Goal: Task Accomplishment & Management: Contribute content

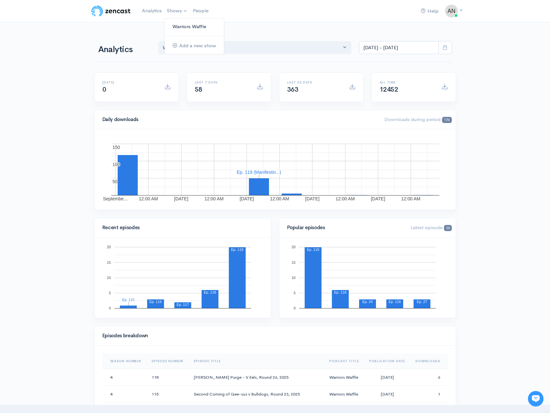
click at [175, 29] on link "Warriors Waffle" at bounding box center [194, 26] width 59 height 11
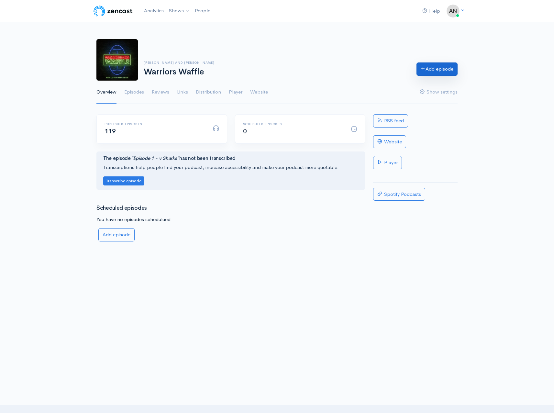
click at [443, 70] on link "Add episode" at bounding box center [437, 68] width 41 height 13
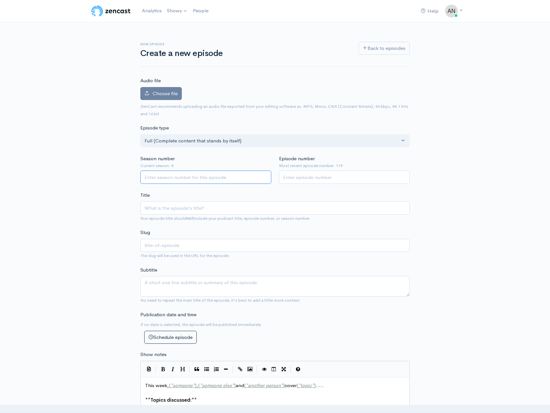
click at [178, 177] on input "Season number" at bounding box center [205, 177] width 131 height 13
type input "4"
click at [314, 180] on input "Episode number" at bounding box center [344, 177] width 131 height 13
type input "120"
click at [228, 210] on input "Title" at bounding box center [274, 207] width 269 height 13
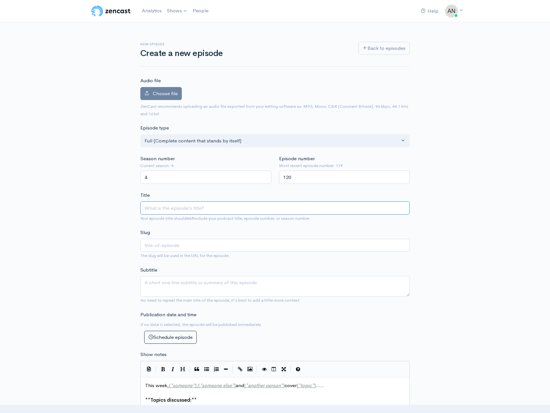
type input "A"
type input "a"
type input "AK"
type input "ak"
type input "AK4"
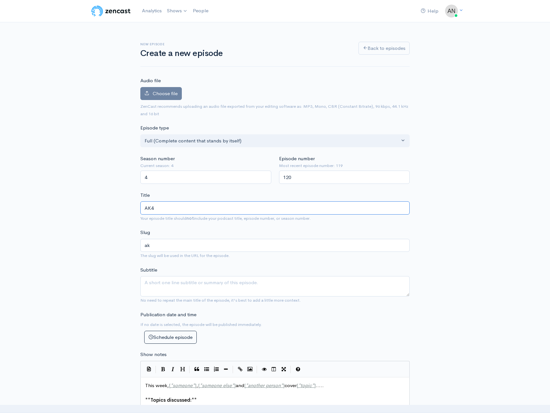
type input "ak4"
type input "AK47"
type input "ak47"
type input "AK47's"
type input "ak47s"
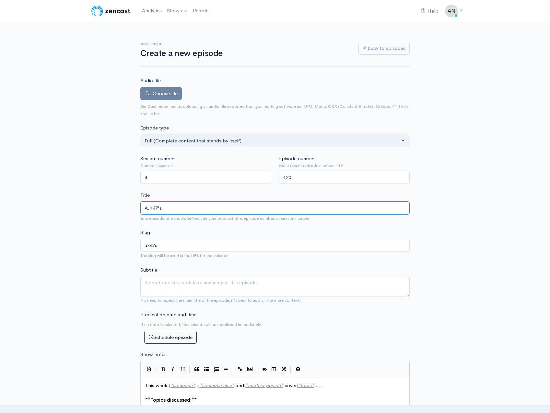
type input "A.K 47's"
type input "ak-47s"
click at [226, 210] on input "A.K. 47's" at bounding box center [274, 207] width 269 height 13
type input "A.K. 47's R"
type input "ak-47s-r"
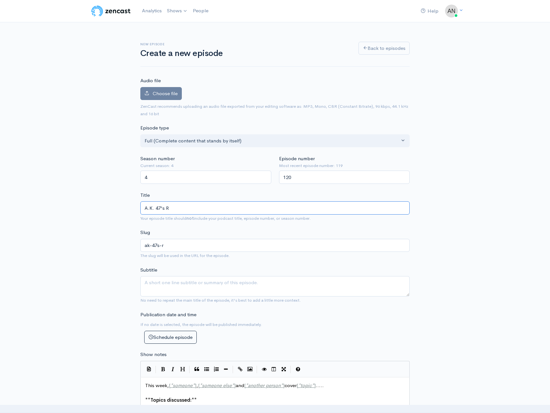
type input "A.K. 47's Ra"
type input "ak-47s-ra"
type input "A.K. 47's Rai"
type input "ak-47s-rai"
type input "A.K. 47's Raide"
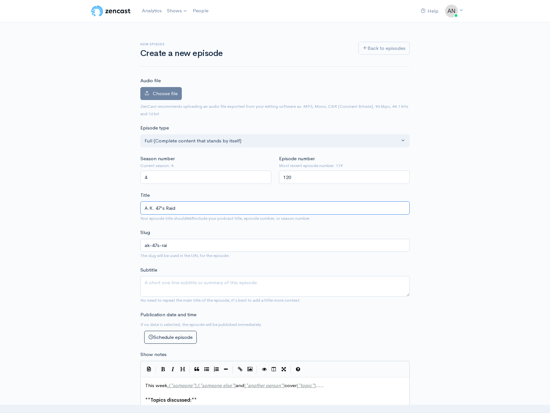
type input "ak-47s-raid"
type input "A.K. 47's Raider"
type input "ak-47s-raider"
type input "A.K. 47's Raiders"
type input "ak-47s-raiders"
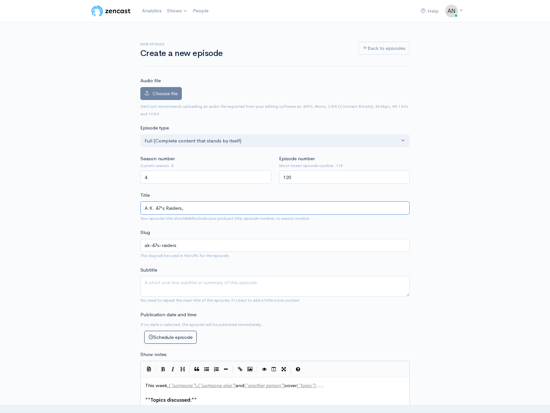
type input "A.K. 47's Raiders, W"
type input "ak-47s-raiders-w"
type input "A.K. 47's Raiders, Wa"
type input "ak-47s-raiders-wa"
type input "A.K. 47's Raiders, Wah"
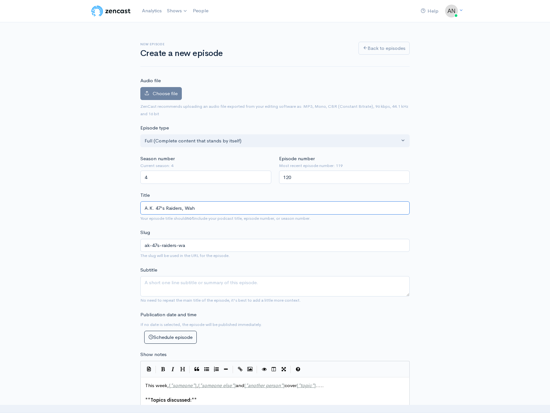
type input "ak-47s-raiders-wah"
type input "A.K. 47's Raiders, Wahs"
type input "ak-47s-raiders-wahs"
type input "A.K. 47's Raiders, Wahs S"
type input "ak-47s-raiders-wahs-s"
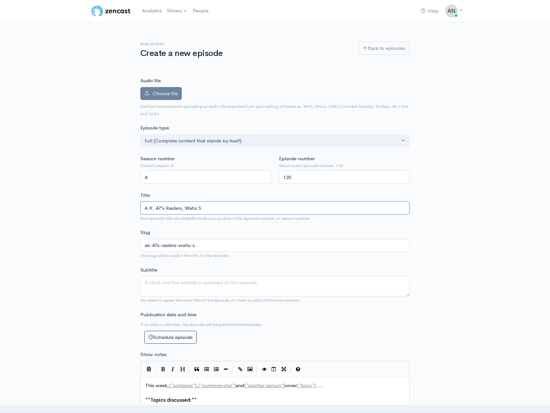
type input "A.K. 47's Raiders, Wahs Se"
type input "ak-47s-raiders-wahs-se"
type input "A.K. 47's Raiders, Wahs Sea"
type input "ak-47s-raiders-wahs-sea"
type input "A.K. 47's Raiders, Wahs Seas"
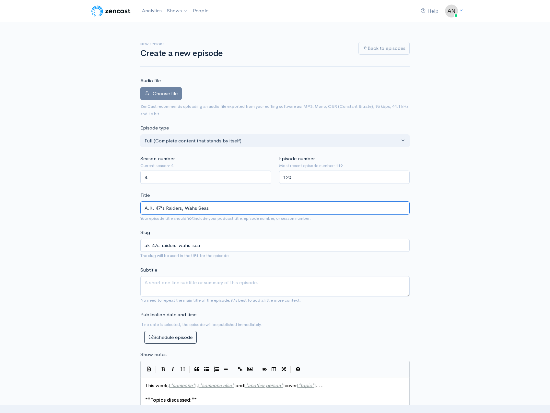
type input "ak-47s-raiders-wahs-seas"
type input "A.K. 47's Raiders, Wahs Seaso"
type input "ak-47s-raiders-wahs-seaso"
type input "A.K. 47's Raiders, Wahs Season"
type input "ak-47s-raiders-wahs-season"
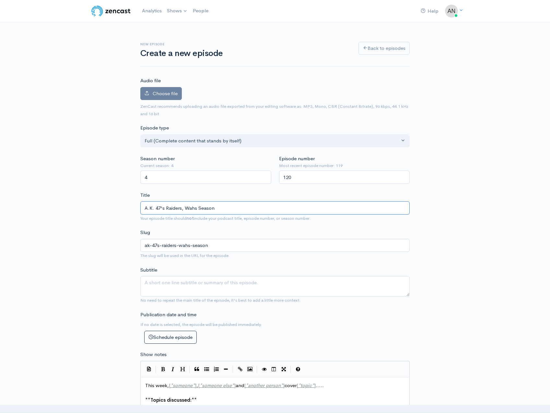
type input "A.K. 47's Raiders, Wahs Season O"
type input "ak-47s-raiders-wahs-season-o"
type input "A.K. 47's Raiders, Wahs Season Ov"
type input "ak-47s-raiders-wahs-season-ov"
type input "A.K. 47's Raiders, Wahs Season Over"
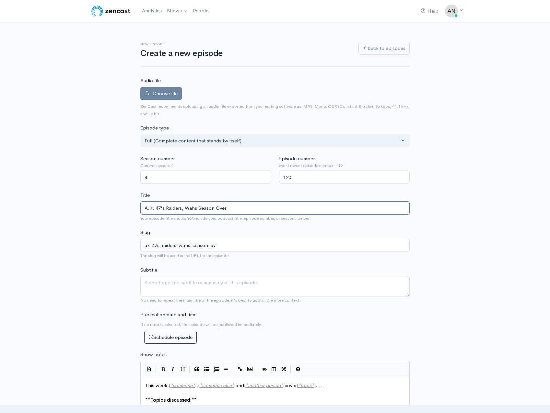
type input "ak-47s-raiders-wahs-season-over"
type input "A.K. 47's Raiders, Wahs Season Over - 20"
type input "ak-47s-raiders-wahs-season-over-20"
type input "A.K. 47's Raiders, Wahs Season Over - 202"
type input "ak-47s-raiders-wahs-season-over-202"
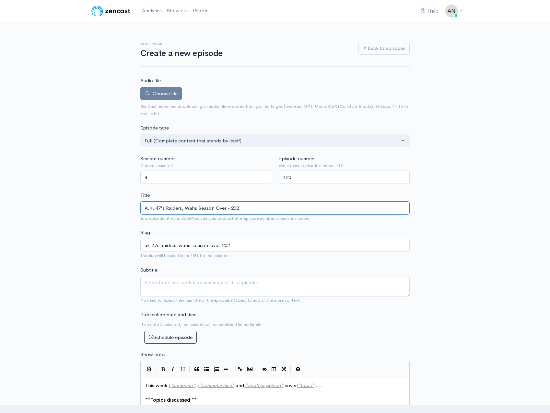
type input "A.K. 47's Raiders, Wahs Season Over - 2025"
type input "ak-47s-raiders-wahs-season-over-2025"
type input "A.K. 47's Raiders, Wahs Season Over - 2025 F"
type input "ak-47s-raiders-wahs-season-over-2025-f"
type input "A.K. 47's Raiders, Wahs Season Over - 2025 Fi"
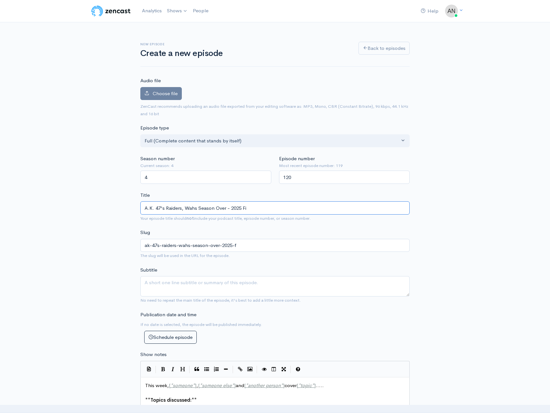
type input "ak-47s-raiders-wahs-season-over-2025-fi"
type input "A.K. 47's Raiders, Wahs Season Over - 2025 Fina"
type input "ak-47s-raiders-wahs-season-over-2025-fina"
type input "A.K. 47's Raiders, Wahs Season Over - 2025 Finals"
type input "ak-47s-raiders-wahs-season-over-2025-finals"
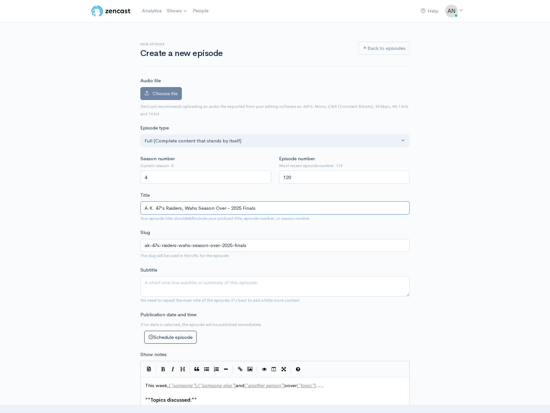
type input "A.K. 47's Raiders, Wahs Season Over - 2025 Finals S"
type input "ak-47s-raiders-wahs-season-over-2025-finals-s"
type input "A.K. 47's Raiders, Wahs Season Over - 2025 Finals Se"
type input "ak-47s-raiders-wahs-season-over-2025-finals-se"
type input "A.K. 47's Raiders, Wahs Season Over - 2025 Finals Ser"
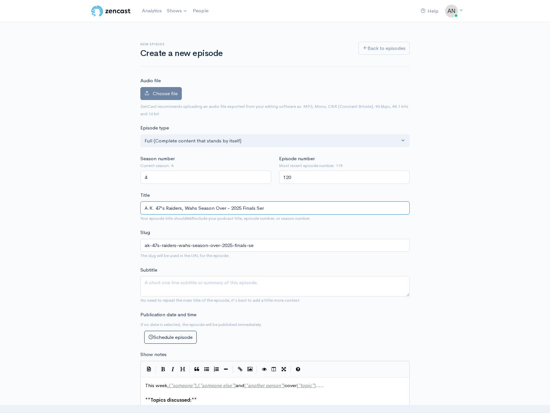
type input "ak-47s-raiders-wahs-season-over-2025-finals-ser"
type input "A.K. 47's Raiders, Wahs Season Over - 2025 Finals Seri"
type input "ak-47s-raiders-wahs-season-over-2025-finals-seri"
type input "A.K. 47's Raiders, Wahs Season Over - 2025 Finals Serie"
type input "ak-47s-raiders-wahs-season-over-2025-finals-serie"
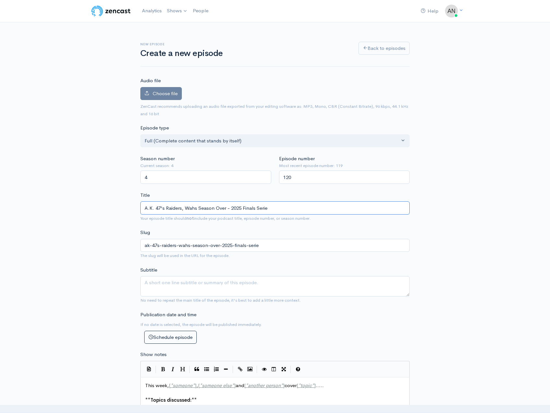
type input "A.K. 47's Raiders, Wahs Season Over - 2025 Finals Series"
type input "ak-47s-raiders-wahs-season-over-2025-finals-series"
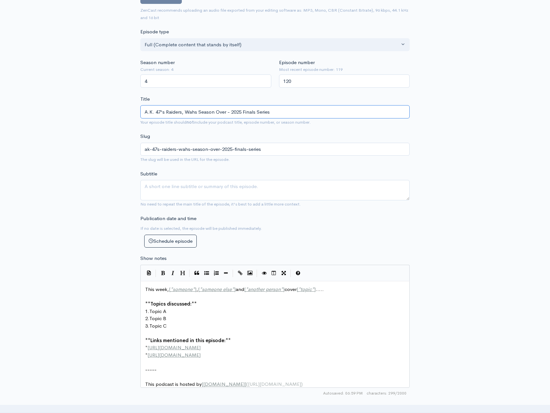
scroll to position [97, 0]
drag, startPoint x: 301, startPoint y: 114, endPoint x: 145, endPoint y: 112, distance: 155.8
click at [110, 114] on div "New episode Create a new episode Back to episodes Audio file Choose file 0 ZenC…" at bounding box center [274, 264] width 369 height 679
type input "A.K. 47's Raiders, Wahs Season Over - 2025 Finals Series"
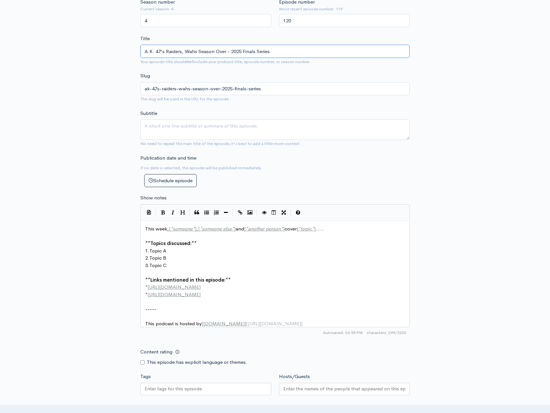
scroll to position [162, 0]
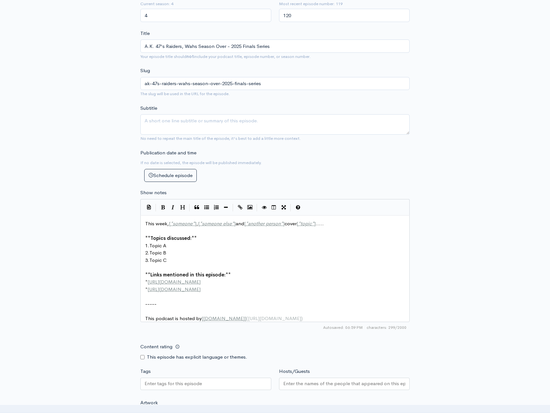
click at [165, 310] on pre "​" at bounding box center [277, 311] width 267 height 7
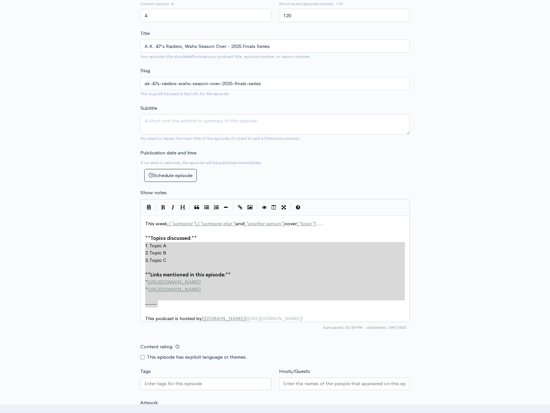
type textarea "This week, [*someone*], [*someone else*] and [*another person*] cover [*topic*]…"
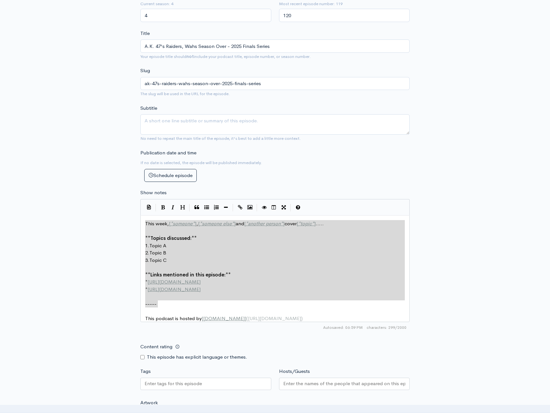
drag, startPoint x: 162, startPoint y: 307, endPoint x: 145, endPoint y: 234, distance: 74.5
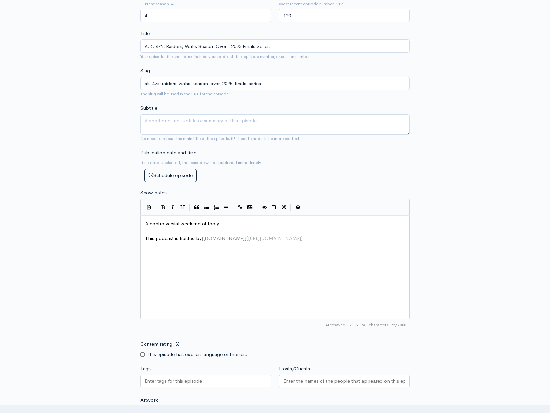
type textarea "A controlversial weekend of footy"
type textarea "The boys fought bravely but with no help from the offials at all (again) the P"
type textarea "we"
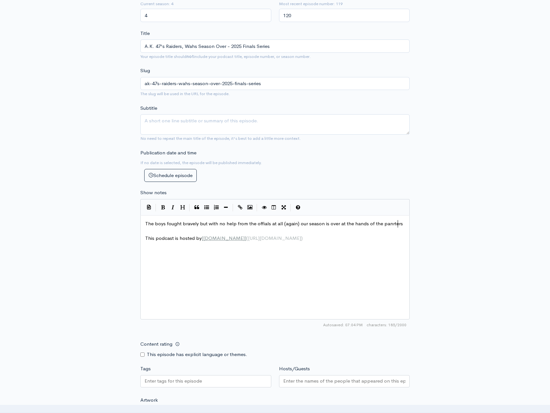
scroll to position [2, 104]
type textarea "our season is over at the hands of the panrters,"
type textarea "Panth"
type textarea "thjers,"
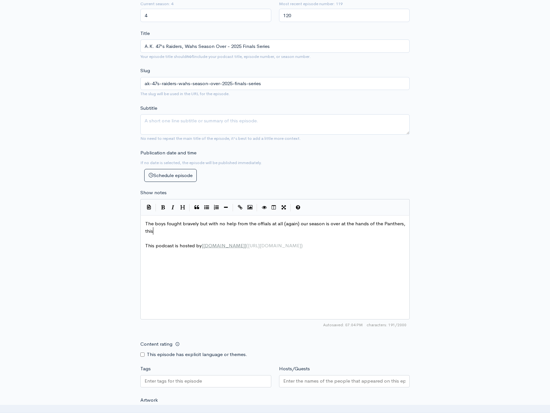
scroll to position [2, 18]
type textarea "ers, this wasn't the only ha"
type textarea "game the"
type textarea "game thei weekned"
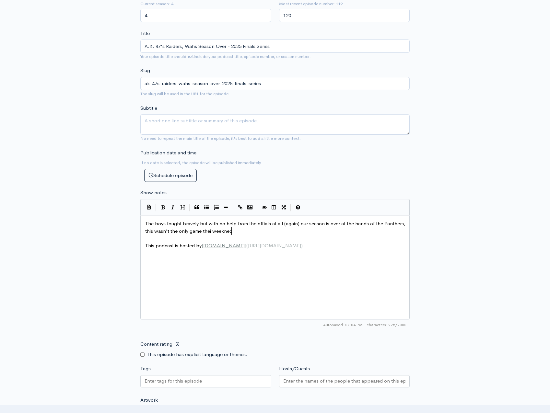
scroll to position [2, 45]
type textarea "is wek"
type textarea "ekend that was dei"
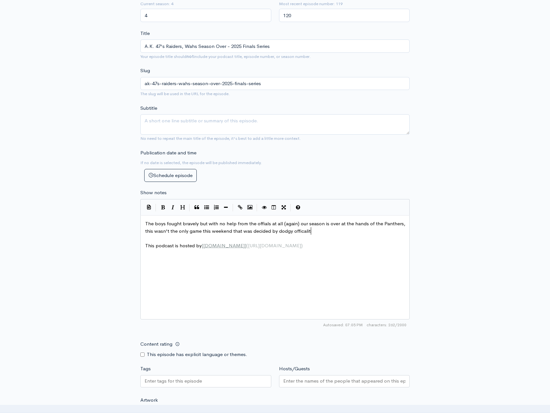
type textarea "cided by dodgy officalitin"
type textarea "iating"
type textarea "."
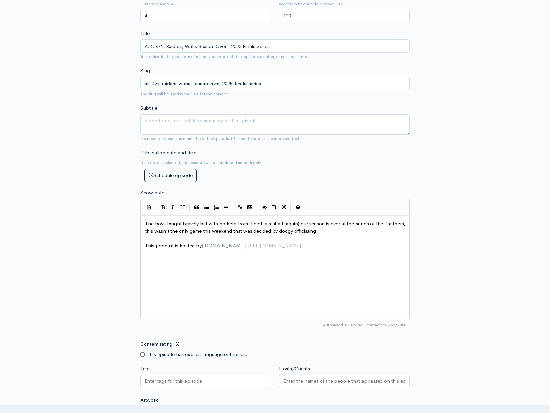
scroll to position [2, 1]
type textarea "ing."
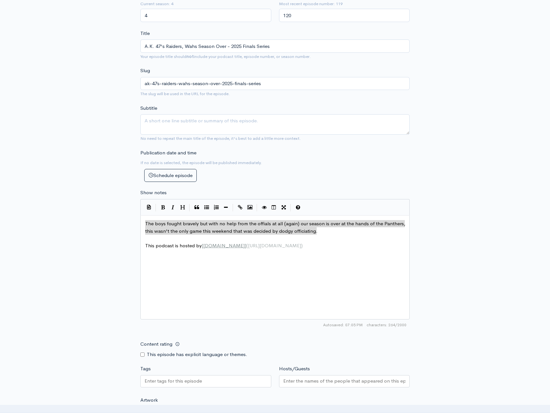
drag, startPoint x: 324, startPoint y: 233, endPoint x: 139, endPoint y: 225, distance: 185.4
type textarea "The boys fought bravely but with no help from the offials at all (again) our se…"
click at [327, 237] on pre "​" at bounding box center [277, 238] width 267 height 7
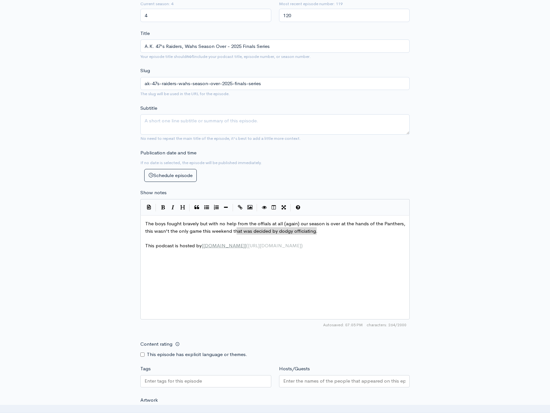
type textarea "The boys fought bravely but with no help from the offials at all (again) our se…"
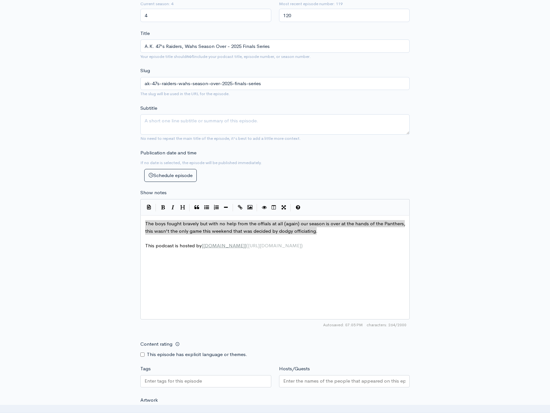
drag, startPoint x: 324, startPoint y: 230, endPoint x: 131, endPoint y: 222, distance: 193.2
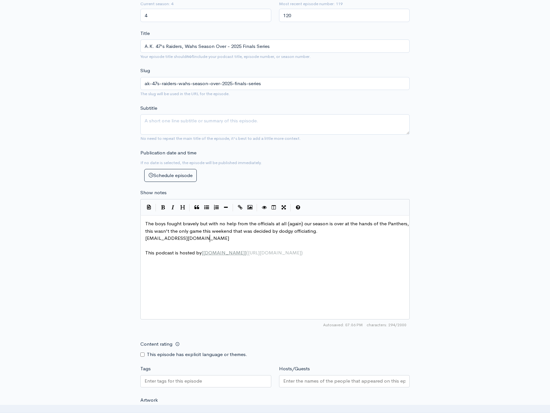
scroll to position [324, 0]
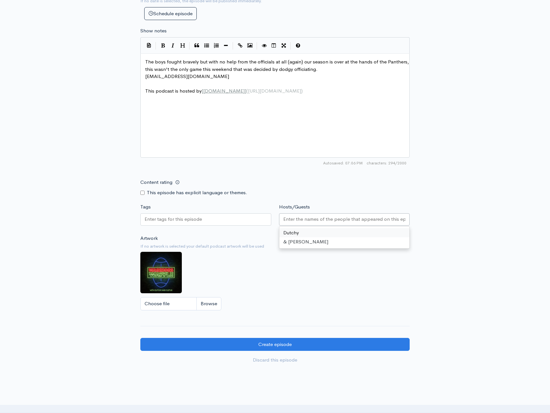
click at [287, 219] on input "Hosts/Guests" at bounding box center [344, 219] width 122 height 7
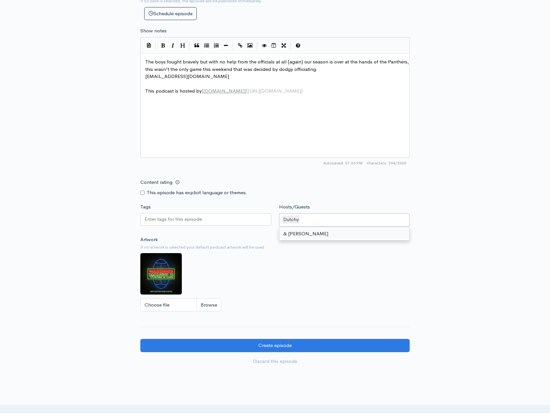
drag, startPoint x: 299, startPoint y: 235, endPoint x: 294, endPoint y: 238, distance: 5.7
click at [143, 192] on input "Content rating" at bounding box center [142, 193] width 4 height 4
checkbox input "true"
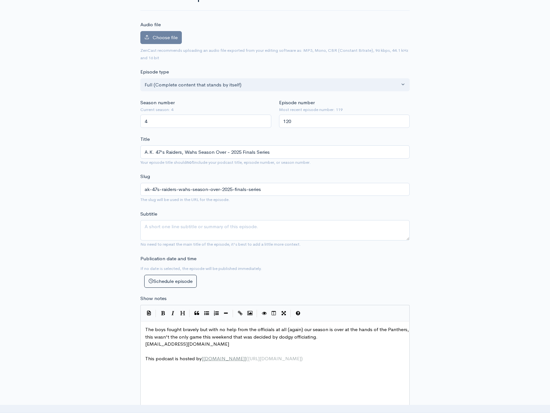
scroll to position [32, 0]
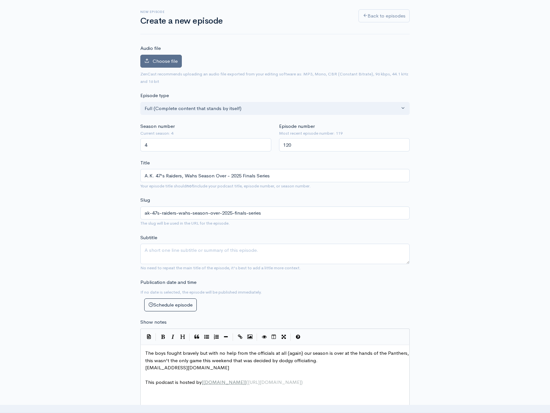
click at [159, 60] on span "Choose file" at bounding box center [165, 61] width 25 height 6
click at [0, 0] on input "Choose file" at bounding box center [0, 0] width 0 height 0
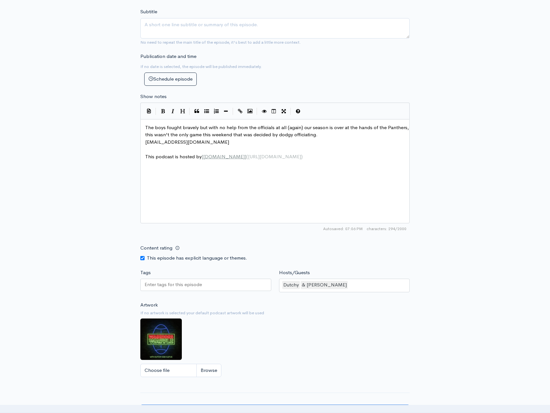
scroll to position [324, 0]
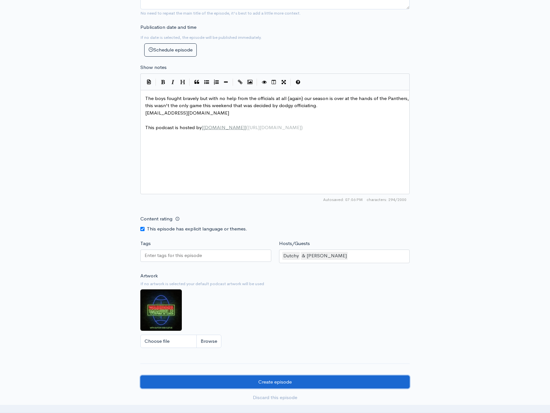
click at [278, 379] on input "Create episode" at bounding box center [274, 382] width 269 height 13
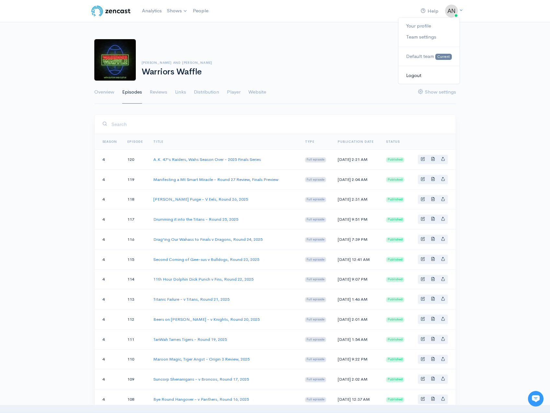
click at [419, 73] on link "Logout" at bounding box center [428, 75] width 61 height 11
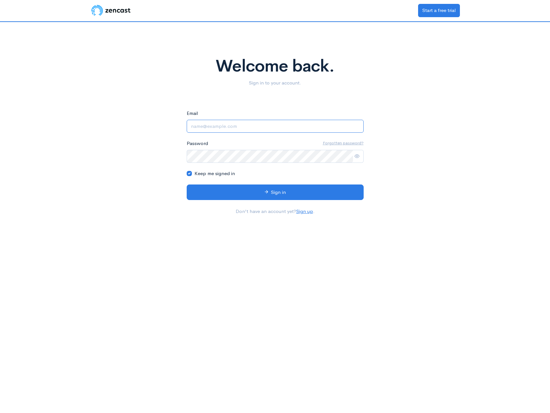
type input "angrymeekin@hotmail.com"
